Goal: Task Accomplishment & Management: Use online tool/utility

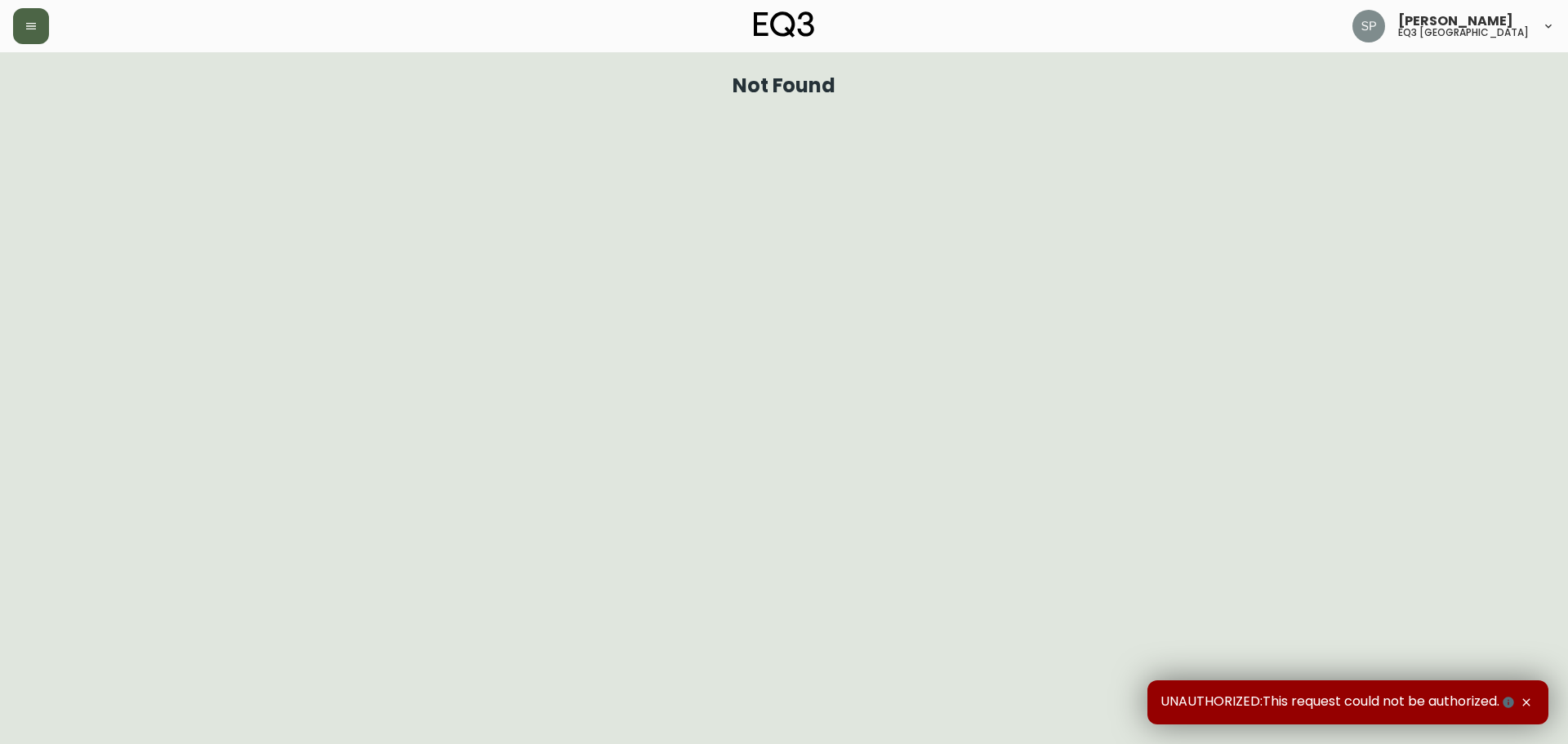
click at [26, 31] on icon "button" at bounding box center [31, 25] width 13 height 13
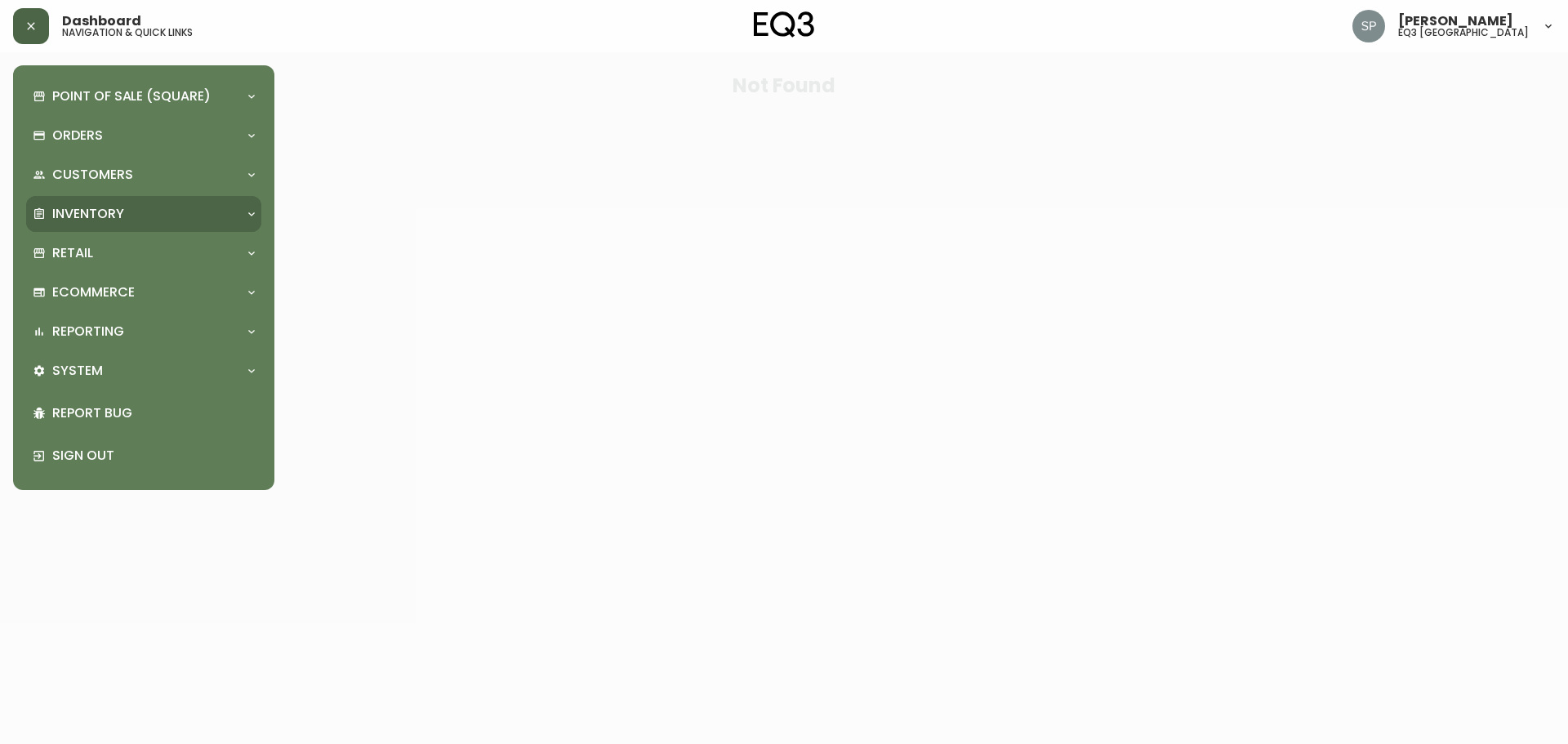
click at [248, 210] on icon at bounding box center [251, 214] width 13 height 13
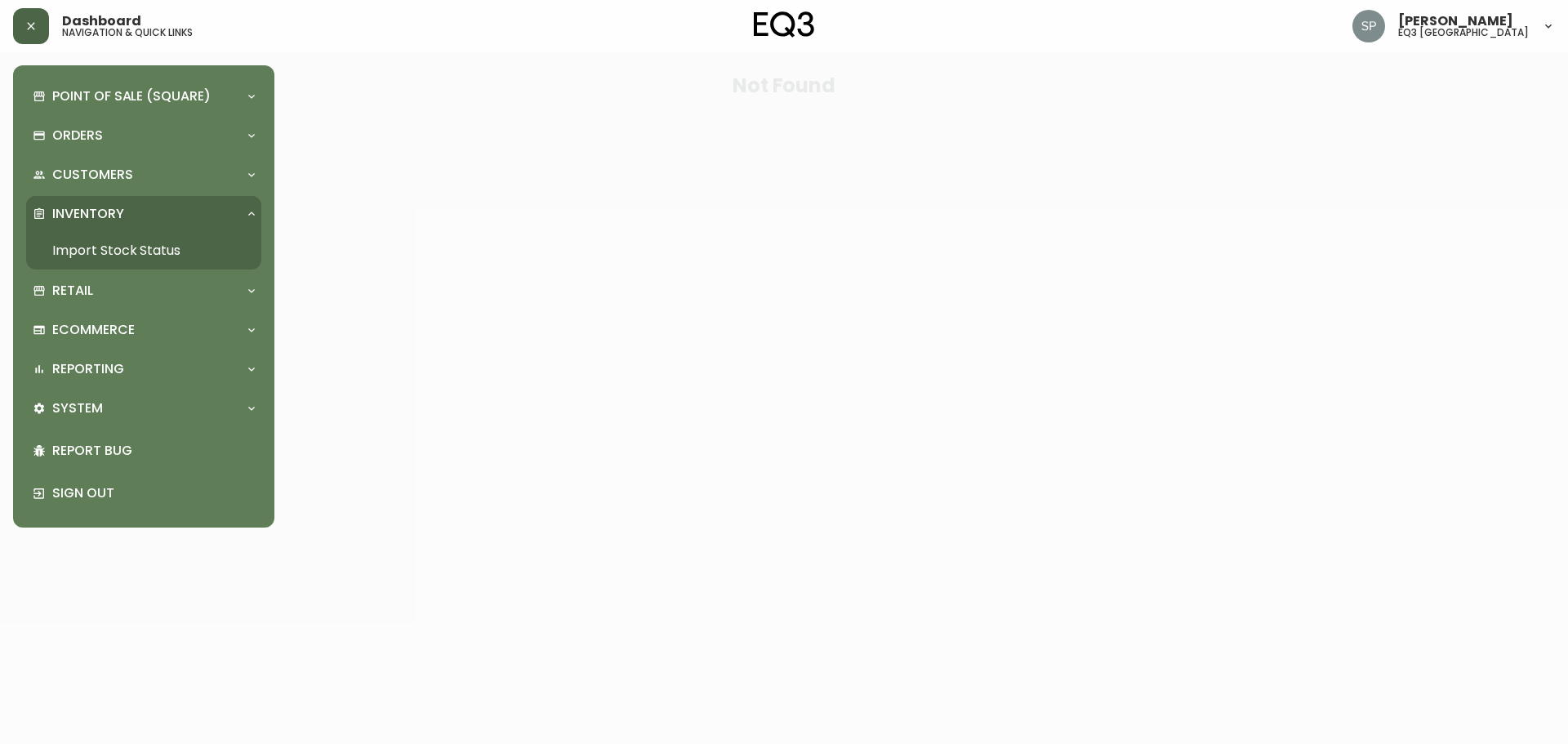
click at [178, 253] on link "Import Stock Status" at bounding box center [143, 250] width 235 height 37
